Goal: Information Seeking & Learning: Learn about a topic

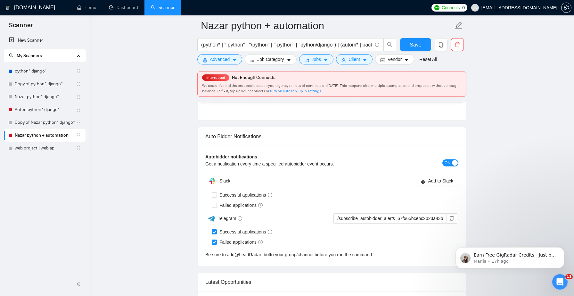
scroll to position [1499, 0]
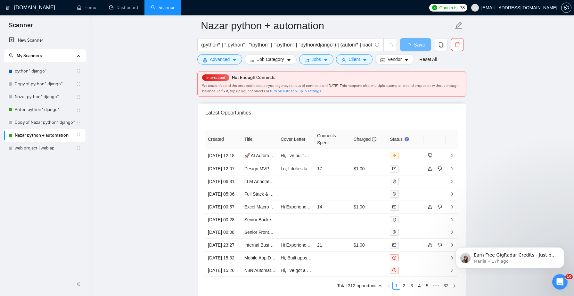
scroll to position [1593, 0]
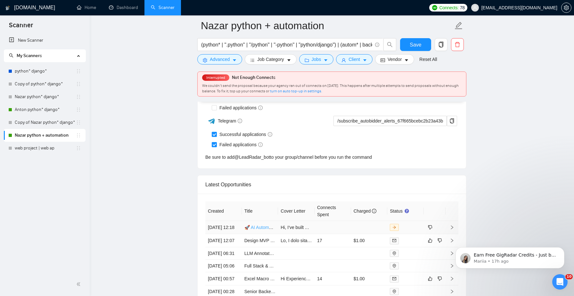
click at [271, 230] on link "🚀 AI Automation Engineer (n8n / GPT / Clay): Help Us Build the AI Delivery Arm …" at bounding box center [340, 227] width 190 height 5
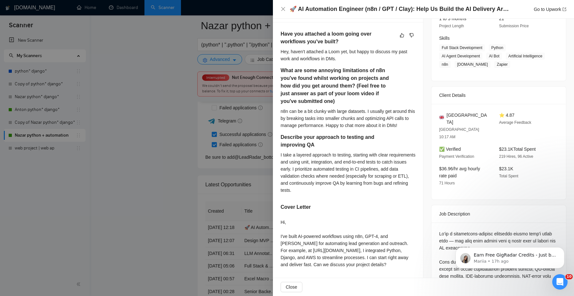
scroll to position [93, 0]
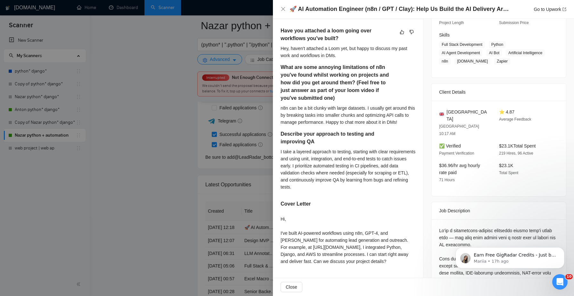
click at [223, 62] on div at bounding box center [287, 148] width 574 height 296
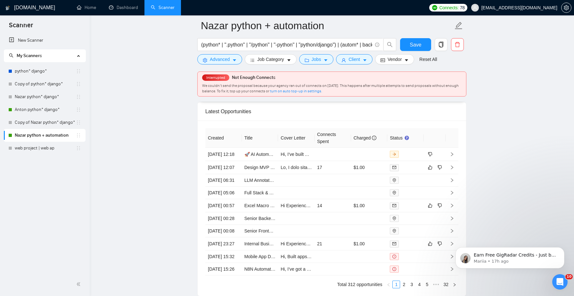
scroll to position [1687, 0]
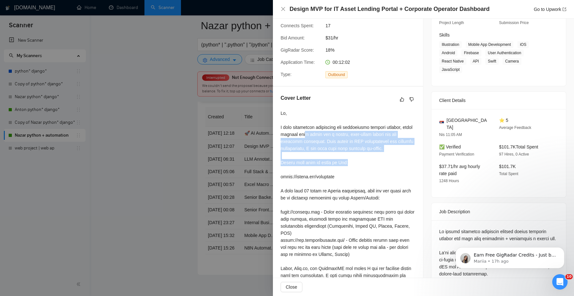
drag, startPoint x: 320, startPoint y: 134, endPoint x: 383, endPoint y: 159, distance: 67.9
click at [383, 159] on div at bounding box center [348, 212] width 135 height 205
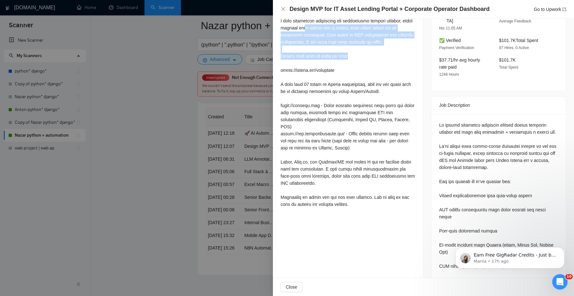
scroll to position [213, 0]
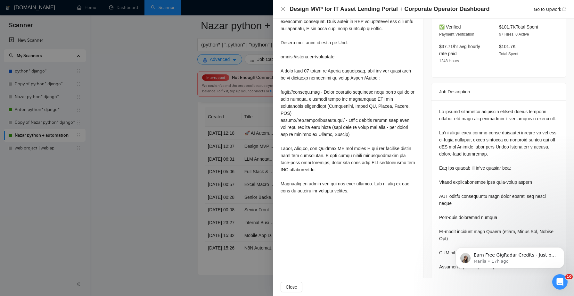
click at [202, 197] on div at bounding box center [287, 148] width 574 height 296
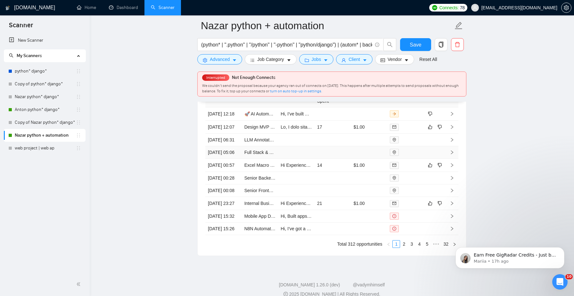
scroll to position [1720, 0]
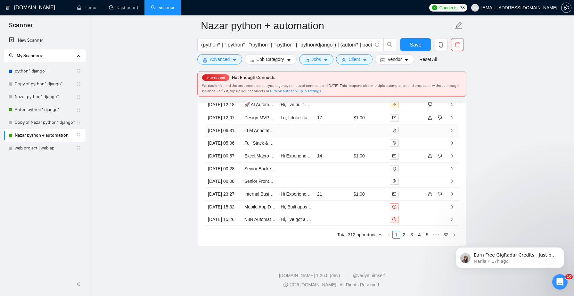
click at [268, 137] on td "LLM Annotator – Log Analysis & Root Cause Analysis (Telecom Systems)" at bounding box center [260, 130] width 37 height 13
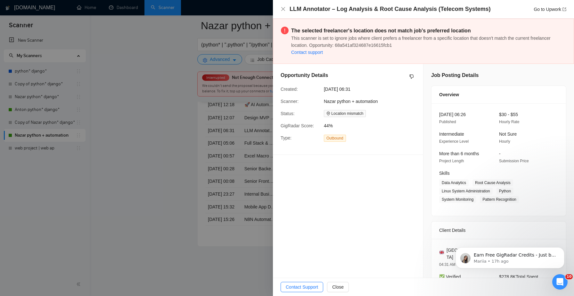
click at [217, 175] on div at bounding box center [287, 148] width 574 height 296
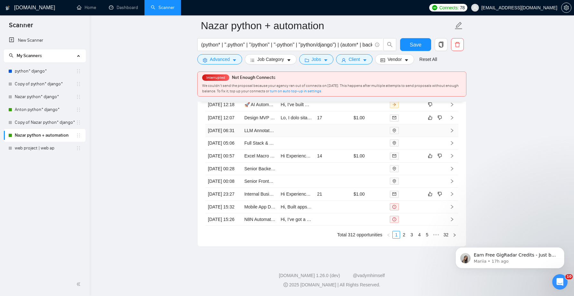
click at [318, 135] on td at bounding box center [333, 130] width 37 height 13
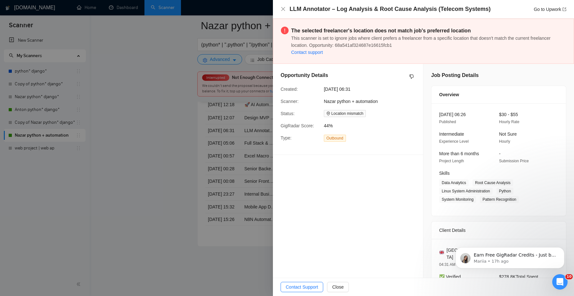
click at [247, 157] on div at bounding box center [287, 148] width 574 height 296
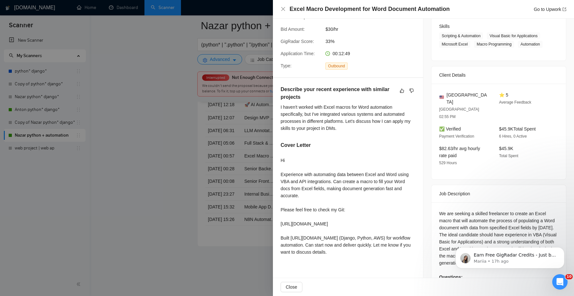
scroll to position [132, 0]
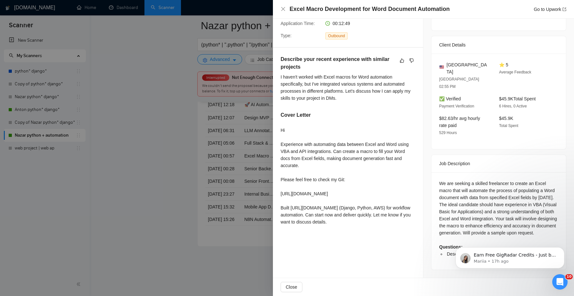
drag, startPoint x: 323, startPoint y: 158, endPoint x: 356, endPoint y: 222, distance: 71.1
click at [356, 222] on div "Hi Experience with automating data between Excel and Word using VBA and API int…" at bounding box center [348, 176] width 135 height 99
click at [216, 185] on div at bounding box center [287, 148] width 574 height 296
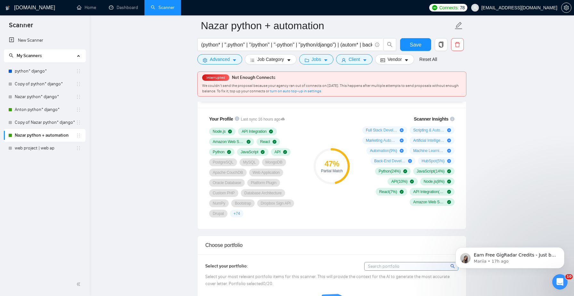
scroll to position [402, 0]
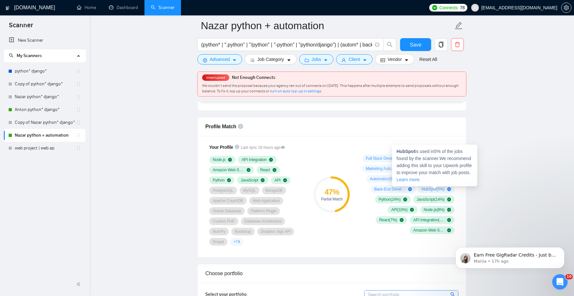
click at [435, 189] on span "HubSpot ( 5 %)" at bounding box center [433, 189] width 23 height 5
